Goal: Check status

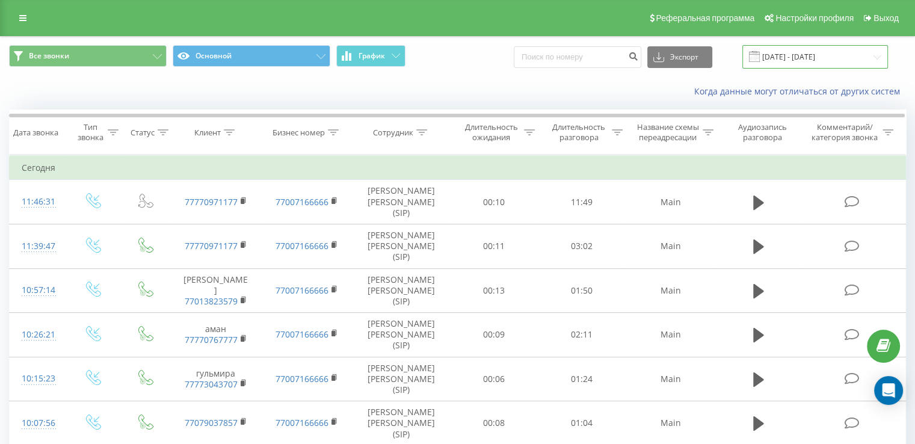
click at [806, 61] on input "[DATE] - [DATE]" at bounding box center [815, 56] width 146 height 23
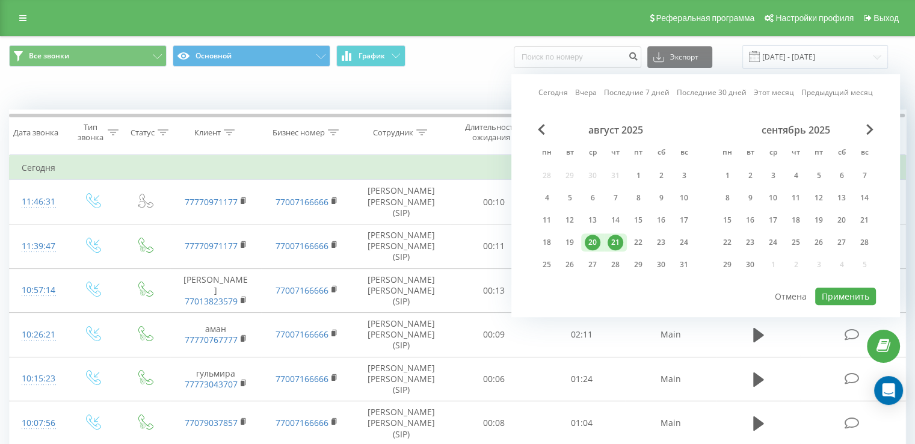
click at [555, 96] on link "Сегодня" at bounding box center [552, 92] width 29 height 11
click at [844, 289] on button "Применить" at bounding box center [845, 296] width 61 height 17
type input "21.08.2025 - 21.08.2025"
